Goal: Entertainment & Leisure: Consume media (video, audio)

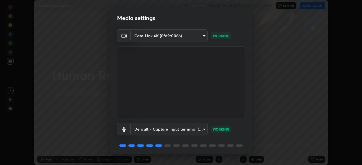
scroll to position [20, 0]
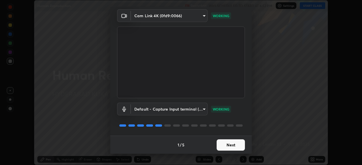
click at [227, 147] on button "Next" at bounding box center [231, 145] width 28 height 11
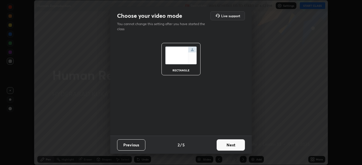
scroll to position [0, 0]
click at [225, 146] on button "Next" at bounding box center [231, 145] width 28 height 11
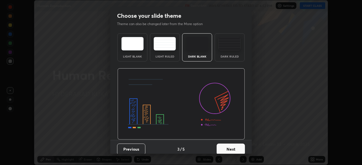
click at [228, 148] on button "Next" at bounding box center [231, 149] width 28 height 11
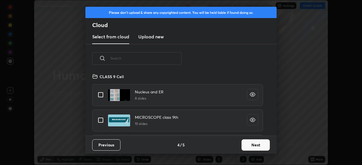
scroll to position [63, 182]
click at [255, 146] on button "Next" at bounding box center [255, 145] width 28 height 11
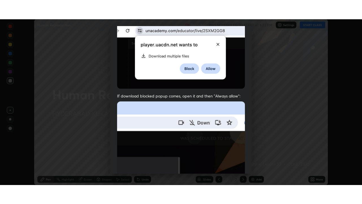
scroll to position [135, 0]
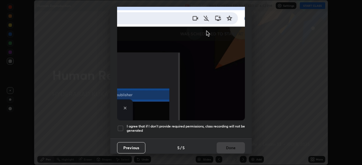
click at [121, 126] on div at bounding box center [120, 128] width 7 height 7
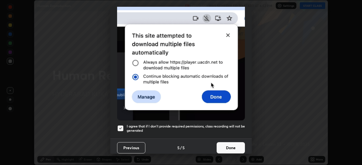
click at [227, 148] on button "Done" at bounding box center [231, 147] width 28 height 11
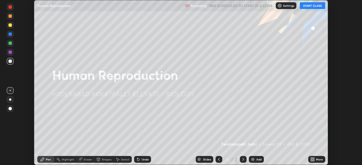
click at [308, 6] on button "START CLASS" at bounding box center [312, 5] width 25 height 7
click at [318, 160] on div "More" at bounding box center [319, 159] width 7 height 3
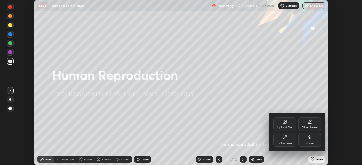
click at [287, 140] on div "Full screen" at bounding box center [284, 140] width 23 height 14
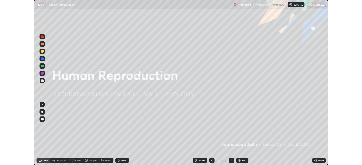
scroll to position [204, 362]
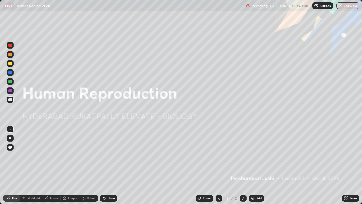
click at [256, 165] on div "Add" at bounding box center [258, 197] width 5 height 3
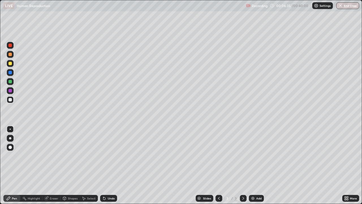
click at [10, 64] on div at bounding box center [9, 63] width 3 height 3
click at [9, 141] on div at bounding box center [10, 138] width 7 height 7
click at [10, 55] on div at bounding box center [9, 54] width 3 height 3
click at [347, 165] on icon at bounding box center [347, 198] width 1 height 1
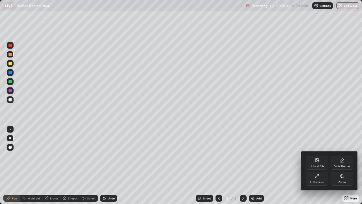
click at [317, 165] on div "Full screen" at bounding box center [317, 179] width 23 height 14
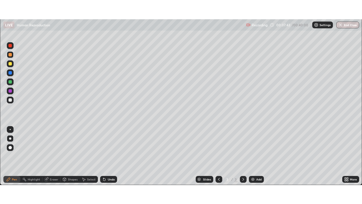
scroll to position [28108, 27911]
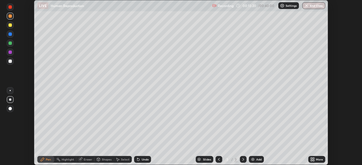
click at [313, 161] on icon at bounding box center [313, 160] width 1 height 1
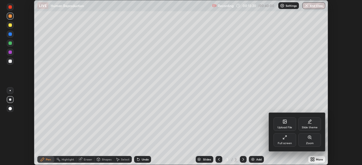
click at [288, 142] on div "Full screen" at bounding box center [285, 143] width 14 height 3
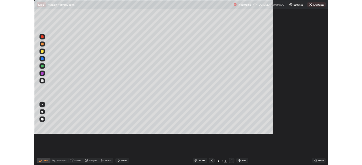
scroll to position [204, 362]
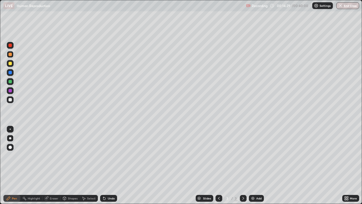
click at [9, 84] on div at bounding box center [10, 81] width 7 height 7
click at [9, 72] on div at bounding box center [9, 72] width 3 height 3
click at [103, 165] on icon at bounding box center [104, 198] width 2 height 2
click at [255, 165] on div "Add" at bounding box center [256, 198] width 15 height 7
click at [10, 91] on div at bounding box center [9, 90] width 3 height 3
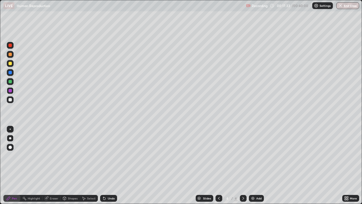
click at [9, 148] on div at bounding box center [9, 146] width 3 height 3
click at [10, 48] on div at bounding box center [10, 45] width 7 height 7
click at [10, 81] on div at bounding box center [9, 81] width 3 height 3
click at [9, 100] on div at bounding box center [9, 99] width 3 height 3
click at [251, 165] on img at bounding box center [252, 198] width 5 height 5
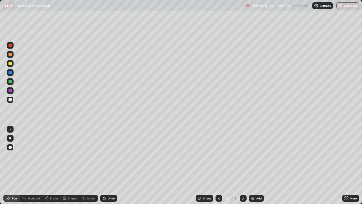
click at [11, 55] on div at bounding box center [9, 54] width 3 height 3
click at [10, 138] on div at bounding box center [10, 138] width 2 height 2
click at [8, 64] on div at bounding box center [10, 63] width 7 height 7
click at [9, 74] on div at bounding box center [9, 72] width 3 height 3
click at [10, 54] on div at bounding box center [9, 54] width 3 height 3
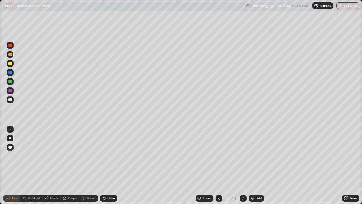
click at [10, 65] on div at bounding box center [10, 63] width 7 height 7
click at [52, 165] on div "Eraser" at bounding box center [54, 197] width 8 height 3
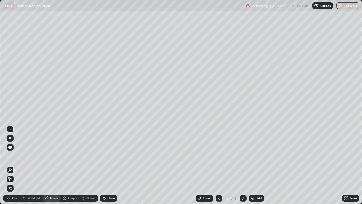
click at [18, 165] on div "Pen" at bounding box center [11, 198] width 17 height 7
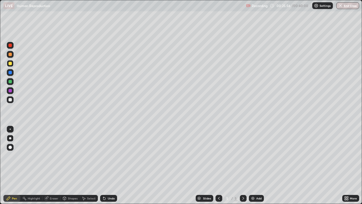
click at [10, 56] on div at bounding box center [9, 54] width 3 height 3
click at [37, 165] on div "Highlight" at bounding box center [34, 197] width 12 height 3
click at [10, 101] on div at bounding box center [9, 99] width 3 height 3
click at [10, 84] on div at bounding box center [10, 81] width 7 height 7
click at [14, 165] on div "Pen" at bounding box center [11, 198] width 17 height 7
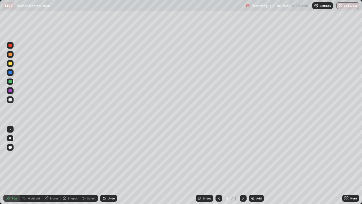
click at [11, 99] on div at bounding box center [9, 99] width 3 height 3
click at [36, 165] on div "Highlight" at bounding box center [34, 197] width 12 height 3
click at [11, 165] on icon at bounding box center [10, 178] width 5 height 5
click at [10, 83] on div at bounding box center [9, 81] width 3 height 3
click at [12, 165] on div "Pen" at bounding box center [14, 197] width 5 height 3
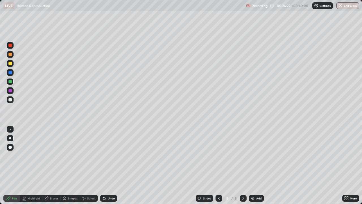
click at [9, 101] on div at bounding box center [9, 99] width 3 height 3
click at [68, 165] on div "Shapes" at bounding box center [73, 197] width 10 height 3
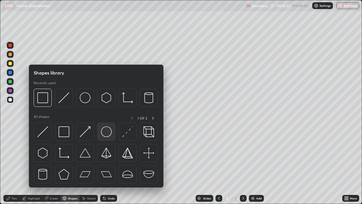
click at [105, 132] on img at bounding box center [106, 131] width 11 height 11
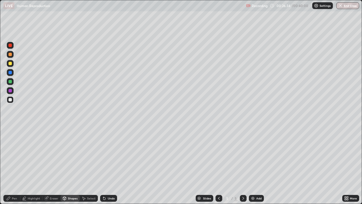
click at [9, 91] on div at bounding box center [9, 90] width 3 height 3
click at [14, 165] on div "Pen" at bounding box center [14, 197] width 5 height 3
click at [13, 101] on div at bounding box center [10, 99] width 7 height 7
click at [251, 165] on img at bounding box center [252, 198] width 5 height 5
click at [215, 165] on div at bounding box center [218, 198] width 7 height 7
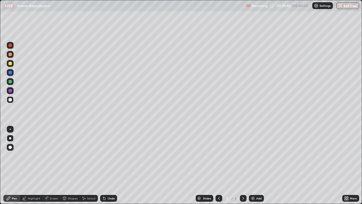
click at [240, 165] on div at bounding box center [243, 198] width 7 height 7
click at [12, 56] on div at bounding box center [10, 54] width 7 height 7
click at [219, 165] on icon at bounding box center [219, 197] width 2 height 3
click at [31, 165] on div "Highlight" at bounding box center [34, 197] width 12 height 3
click at [9, 165] on circle at bounding box center [8, 169] width 1 height 1
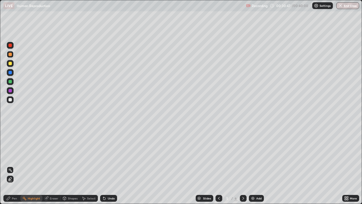
click at [242, 165] on icon at bounding box center [243, 198] width 5 height 5
click at [10, 64] on div at bounding box center [9, 63] width 3 height 3
click at [15, 165] on div "Pen" at bounding box center [14, 197] width 5 height 3
click at [10, 55] on div at bounding box center [9, 54] width 3 height 3
click at [10, 82] on div at bounding box center [9, 81] width 3 height 3
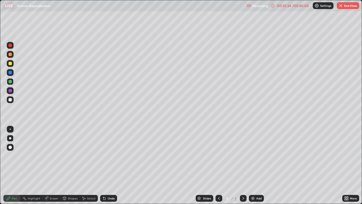
click at [255, 165] on div "Add" at bounding box center [256, 198] width 15 height 7
click at [11, 91] on div at bounding box center [9, 90] width 3 height 3
click at [10, 55] on div at bounding box center [9, 54] width 3 height 3
click at [9, 46] on div at bounding box center [9, 45] width 3 height 3
click at [10, 73] on div at bounding box center [9, 72] width 3 height 3
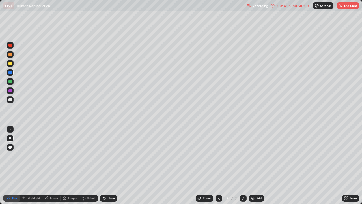
click at [9, 99] on div at bounding box center [9, 99] width 3 height 3
click at [253, 165] on img at bounding box center [252, 198] width 5 height 5
click at [251, 165] on img at bounding box center [252, 198] width 5 height 5
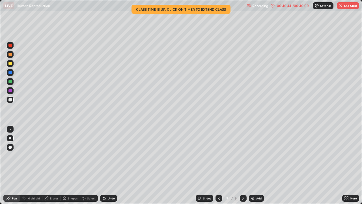
click at [254, 165] on img at bounding box center [252, 198] width 5 height 5
click at [343, 6] on img "button" at bounding box center [340, 5] width 5 height 5
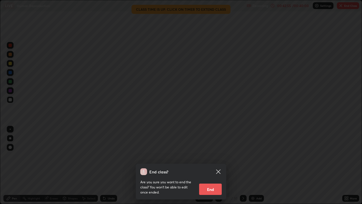
click at [211, 165] on button "End" at bounding box center [210, 188] width 23 height 11
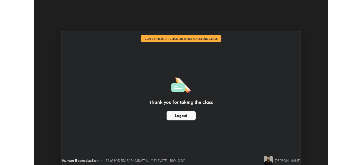
scroll to position [28108, 27911]
